Goal: Navigation & Orientation: Find specific page/section

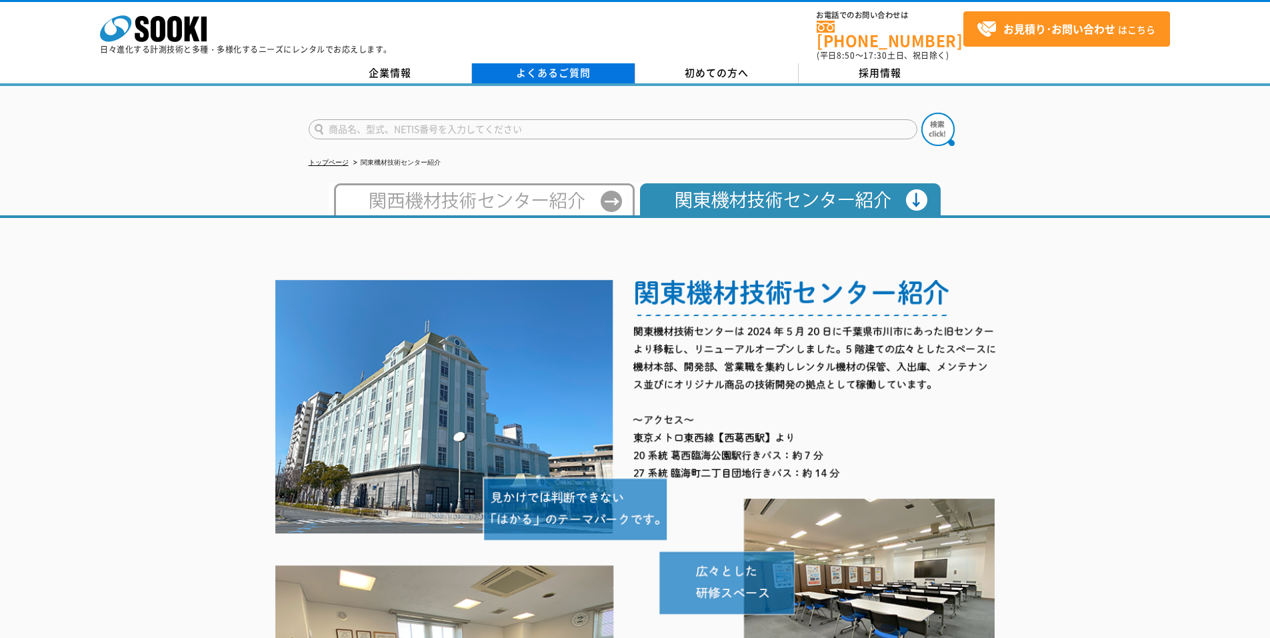
click at [600, 67] on link "よくあるご質問" at bounding box center [553, 73] width 163 height 20
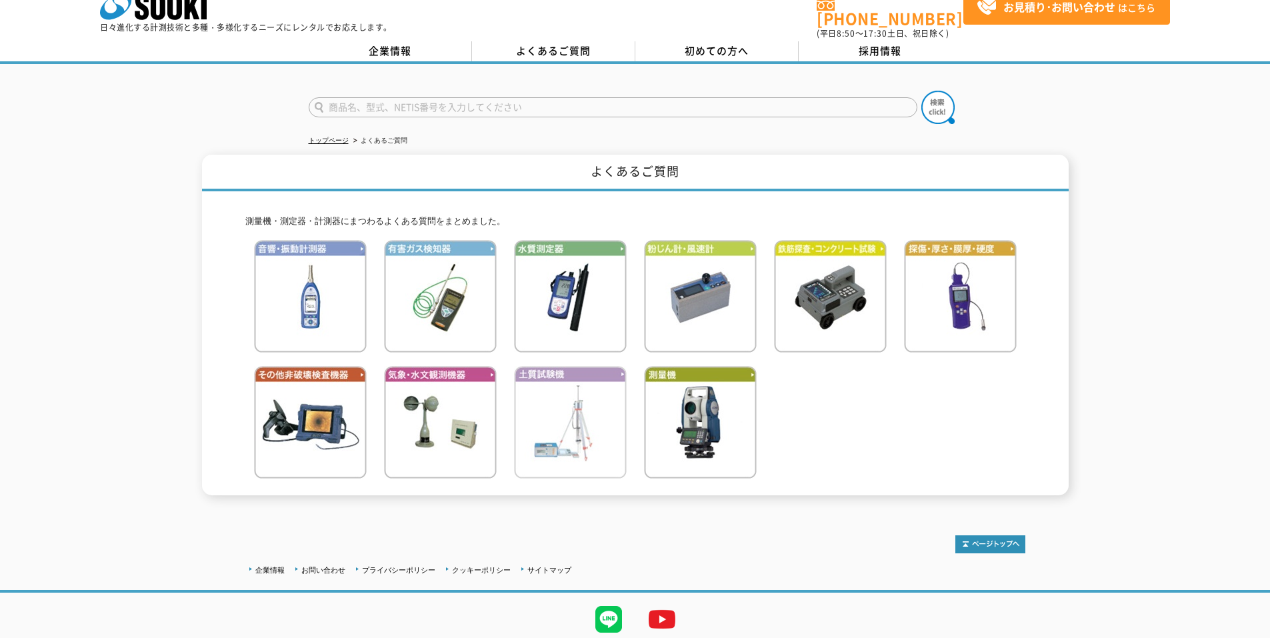
scroll to position [61, 0]
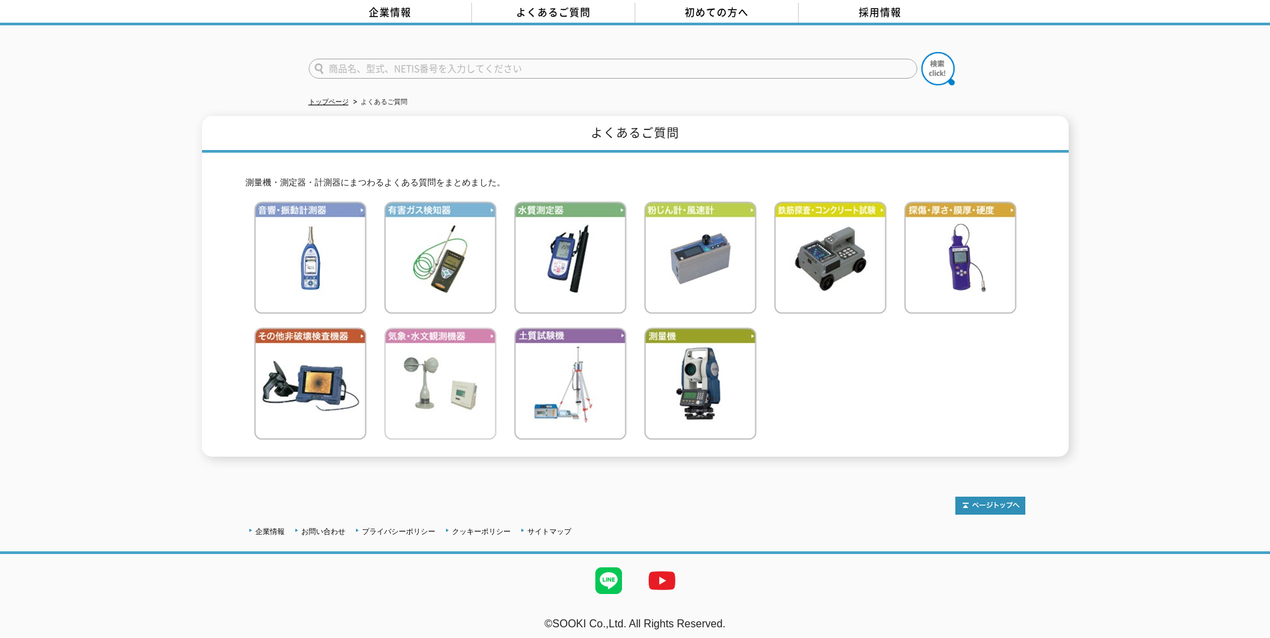
click at [480, 368] on img at bounding box center [440, 383] width 113 height 113
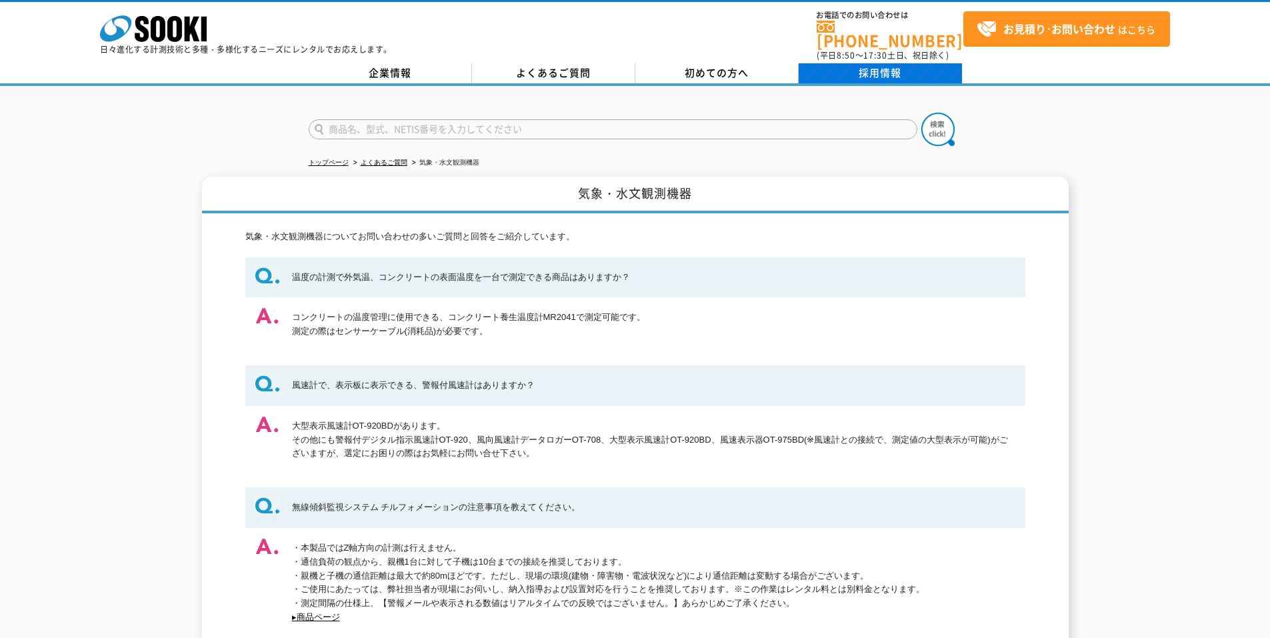
click at [829, 72] on link "採用情報" at bounding box center [880, 73] width 163 height 20
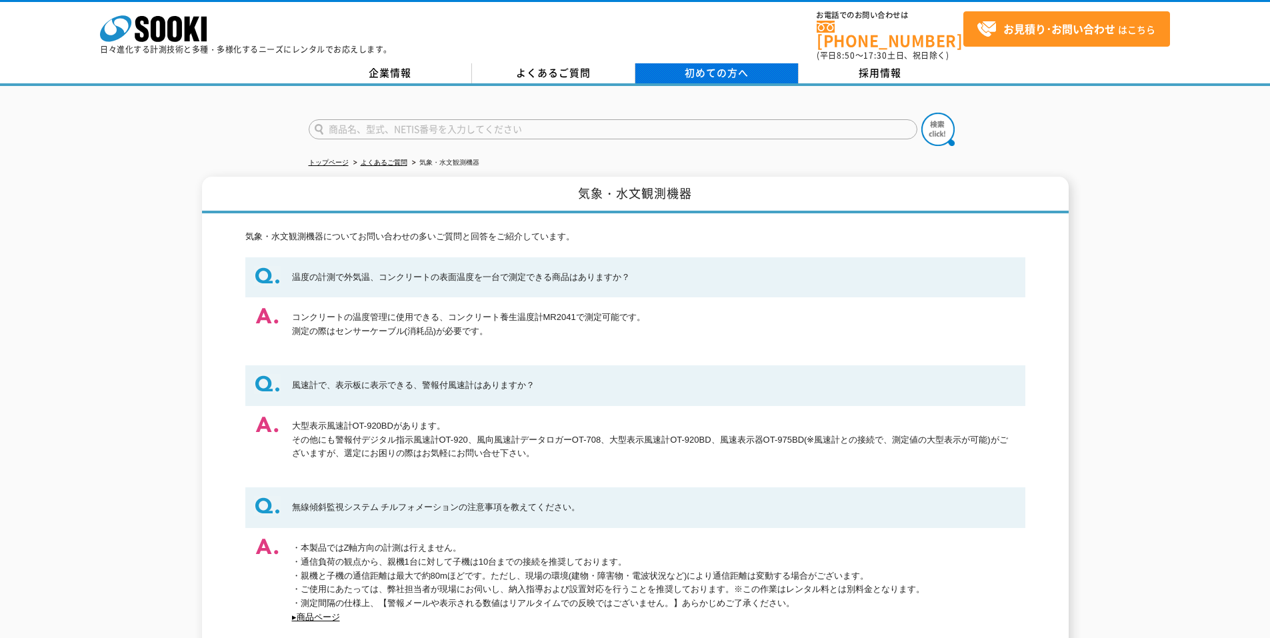
click at [740, 72] on link "初めての方へ" at bounding box center [717, 73] width 163 height 20
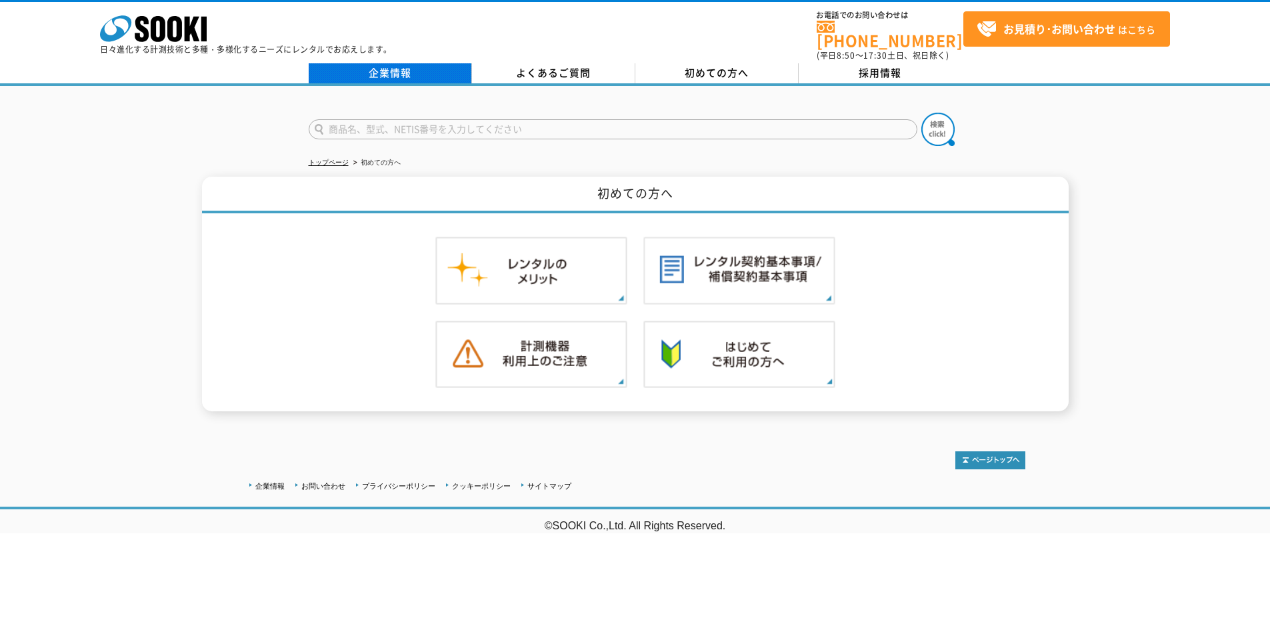
click at [391, 63] on link "企業情報" at bounding box center [390, 73] width 163 height 20
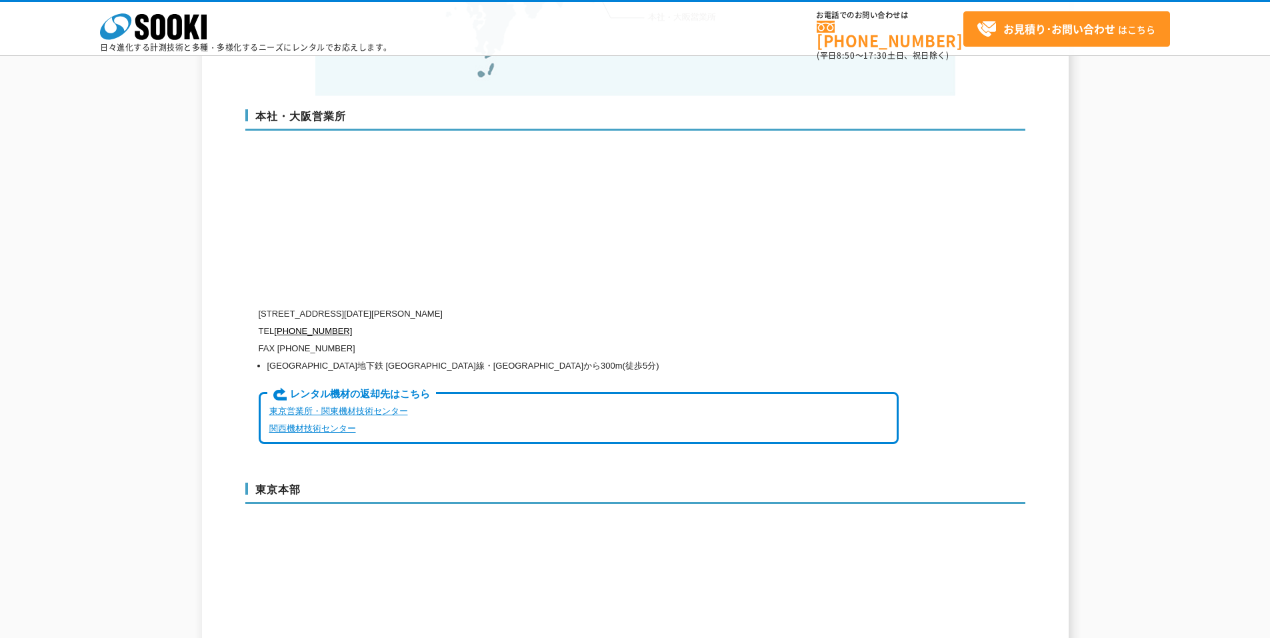
scroll to position [3201, 0]
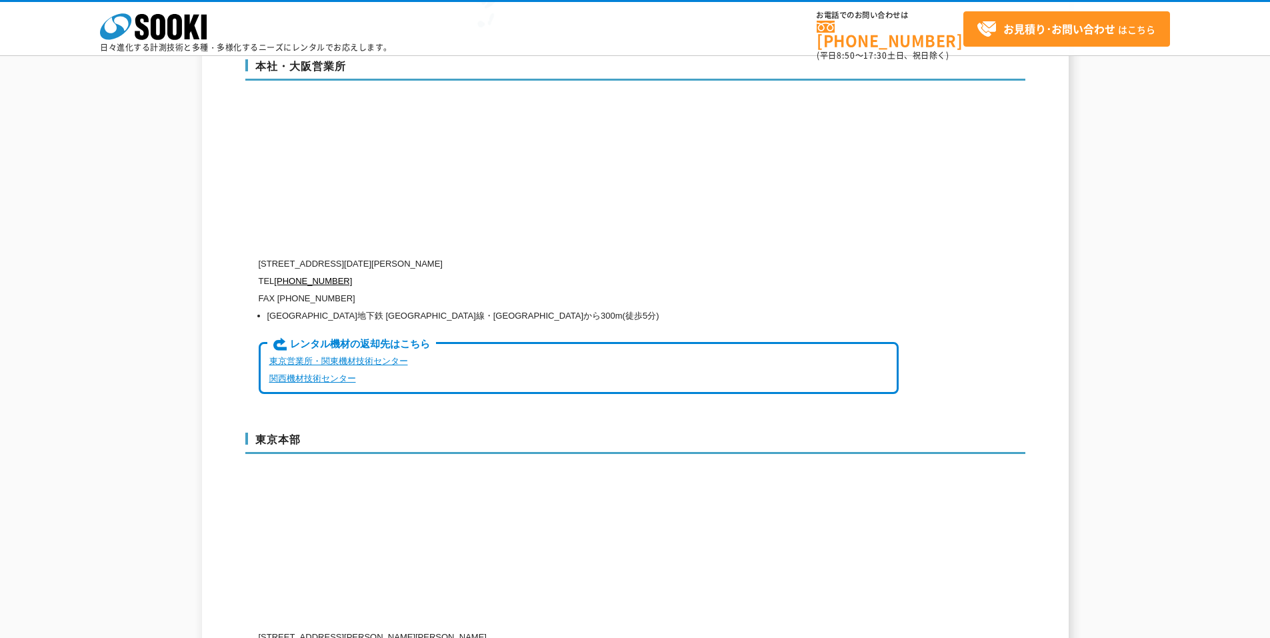
click at [349, 356] on link "東京営業所・関東機材技術センター" at bounding box center [338, 361] width 139 height 10
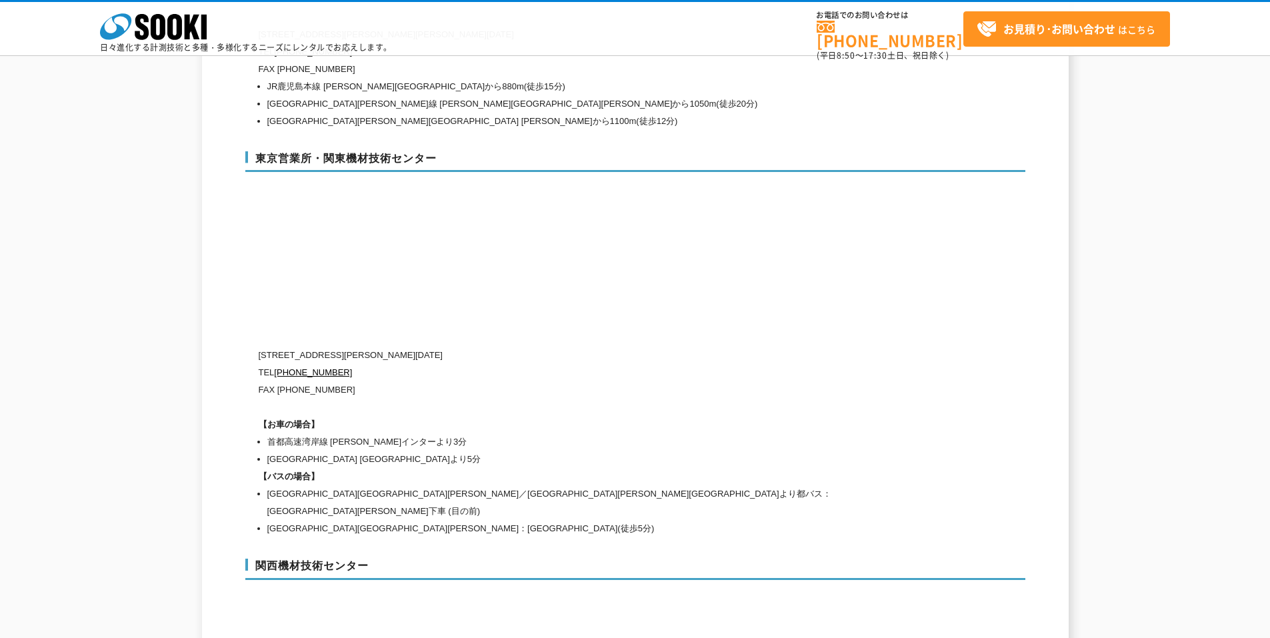
scroll to position [5635, 0]
